Goal: Find specific page/section: Find specific page/section

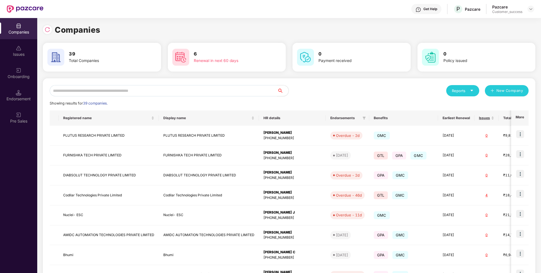
scroll to position [0, 1]
click at [196, 92] on input "text" at bounding box center [164, 90] width 228 height 11
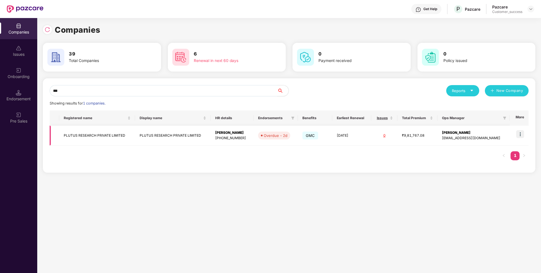
type input "***"
click at [521, 132] on img at bounding box center [520, 134] width 8 height 8
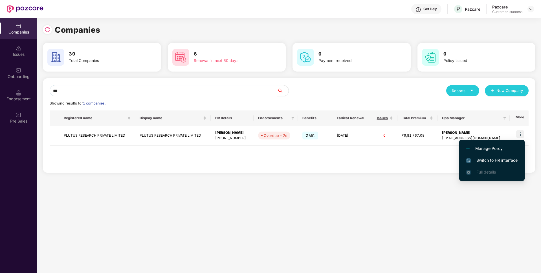
click at [469, 160] on img at bounding box center [468, 161] width 5 height 5
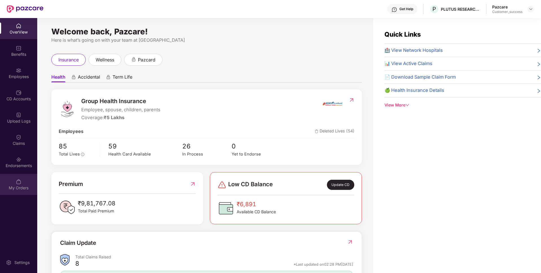
click at [5, 175] on div "My Orders" at bounding box center [18, 184] width 37 height 21
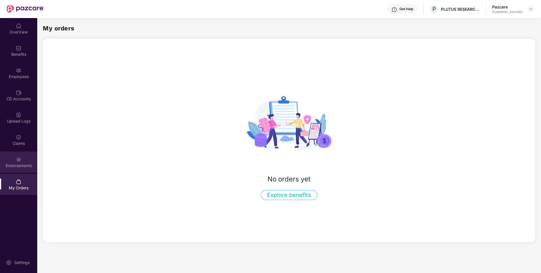
click at [4, 166] on div "Endorsements" at bounding box center [18, 166] width 37 height 6
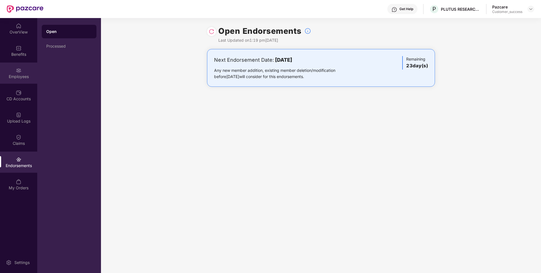
click at [2, 77] on div "Employees" at bounding box center [18, 77] width 37 height 6
